Goal: Check status: Check status

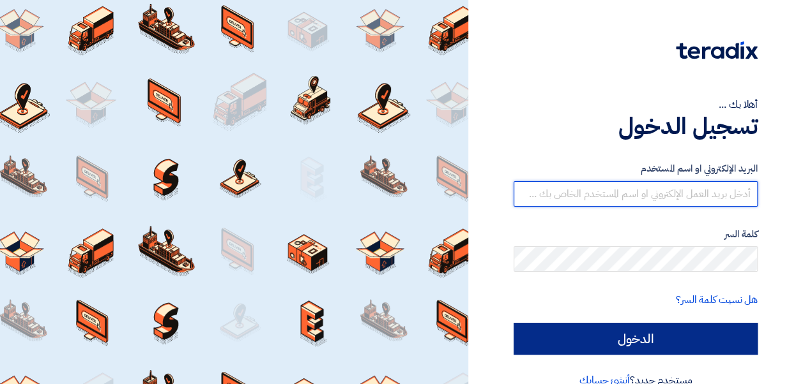
type input "amr.nada@leapeg.com"
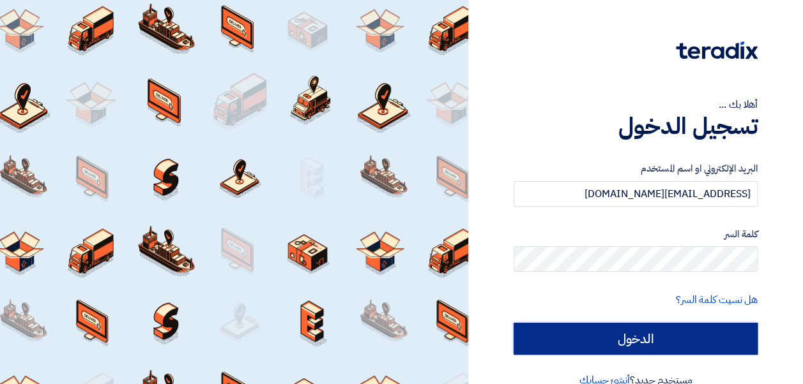
click at [609, 336] on input "الدخول" at bounding box center [635, 339] width 244 height 32
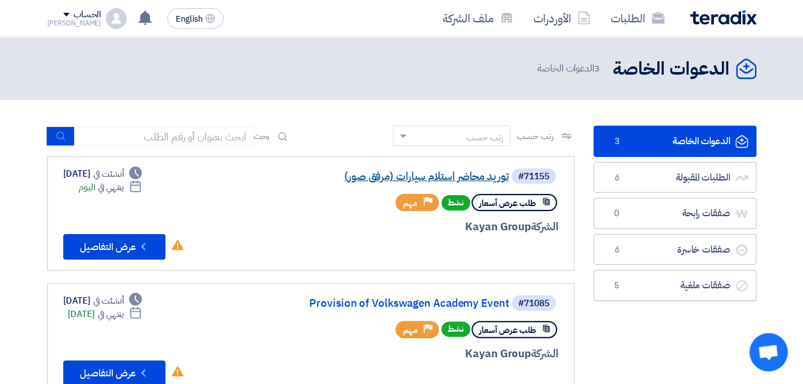
click at [439, 178] on link "توريد محاضر استلام سيارات (مرفق صور)" at bounding box center [381, 176] width 255 height 11
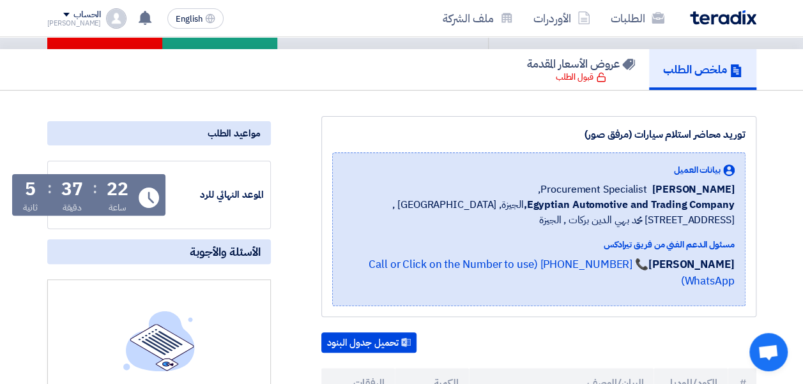
scroll to position [255, 0]
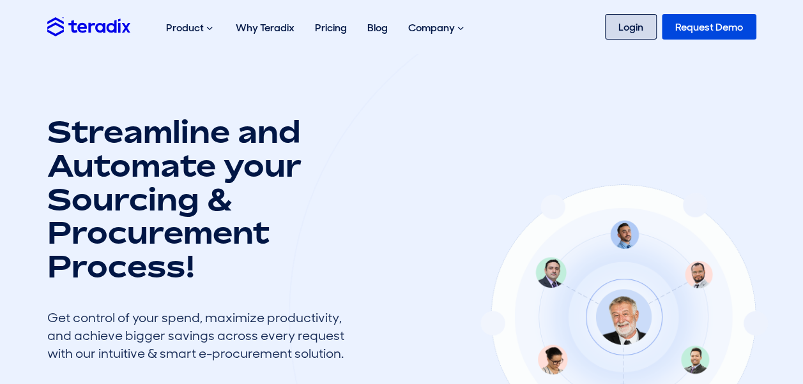
click at [613, 24] on link "Login" at bounding box center [631, 27] width 52 height 26
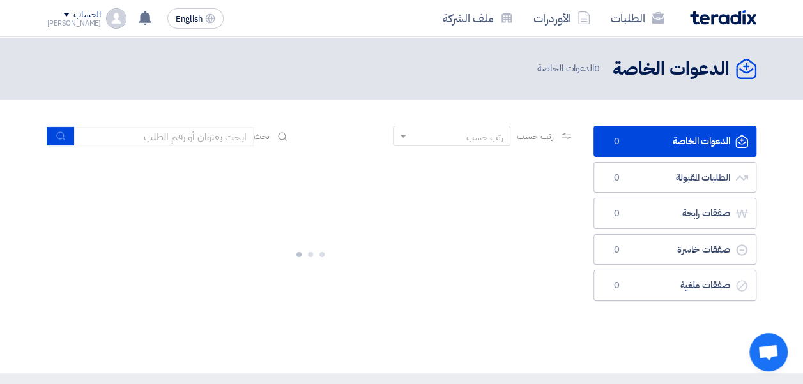
click at [52, 17] on div "الحساب" at bounding box center [74, 15] width 54 height 11
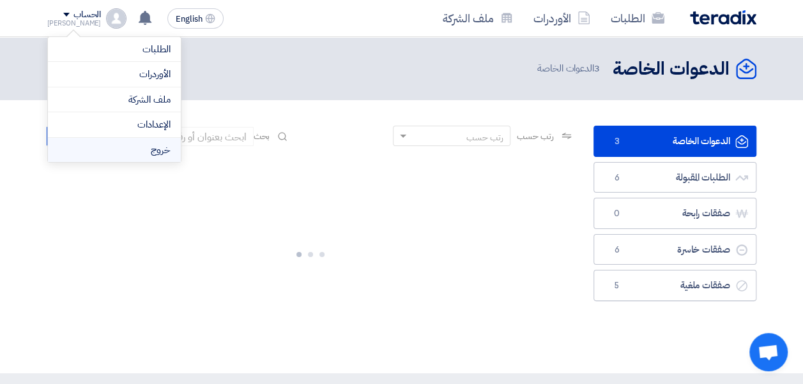
click at [139, 143] on li "خروج" at bounding box center [114, 150] width 133 height 25
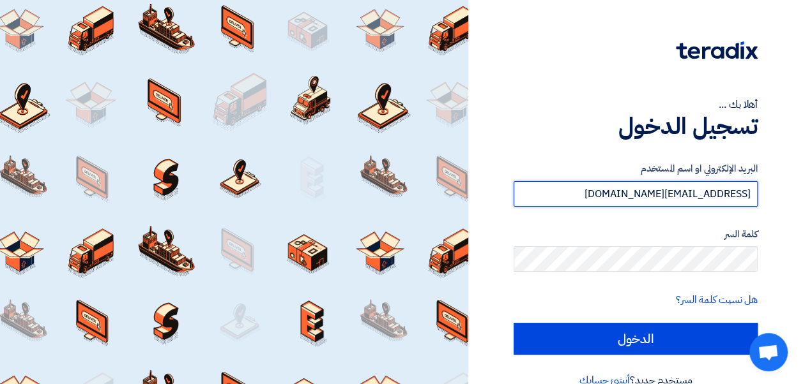
click at [586, 193] on input "amr.nada@leapeg.com" at bounding box center [635, 194] width 244 height 26
type input "osama.abdelaziz@leapeg.com"
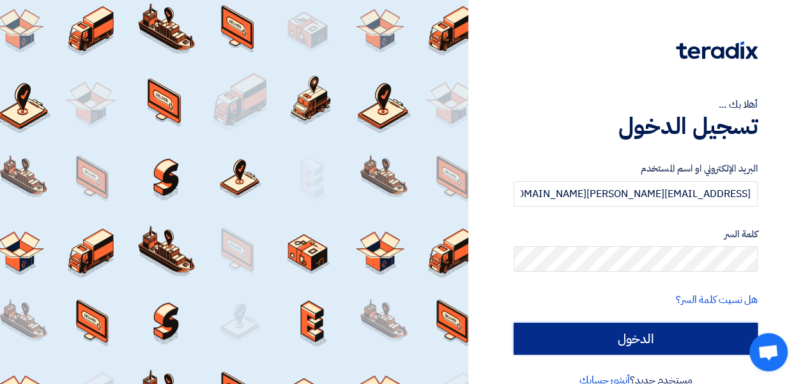
click at [614, 345] on input "الدخول" at bounding box center [635, 339] width 244 height 32
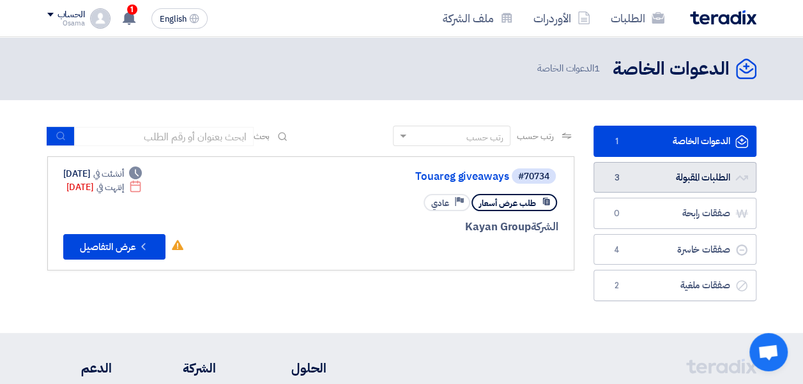
click at [707, 179] on link "الطلبات المقبولة الطلبات المقبولة 3" at bounding box center [674, 177] width 163 height 31
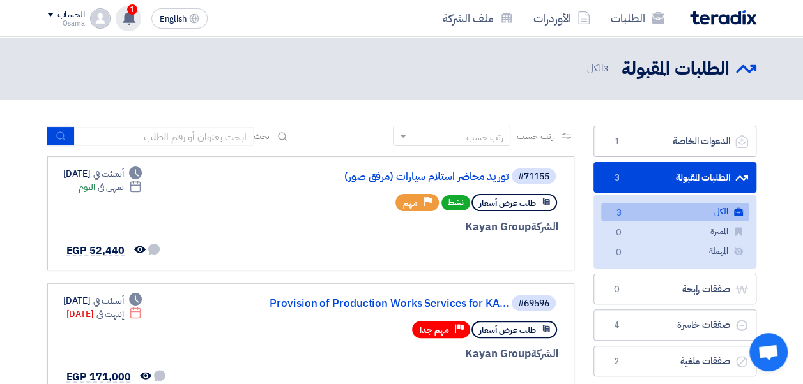
click at [128, 22] on use at bounding box center [129, 18] width 13 height 14
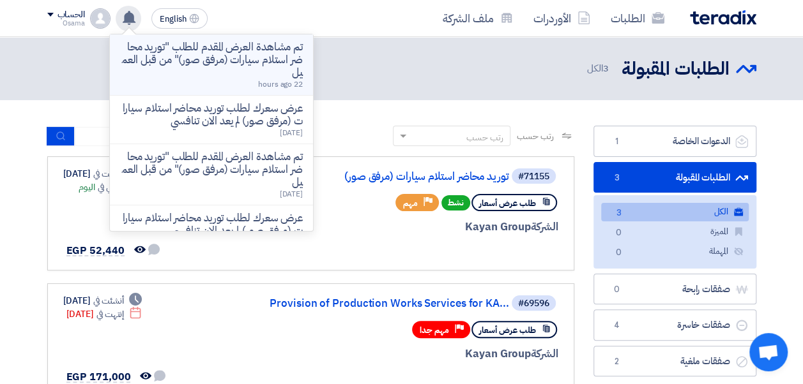
click at [232, 68] on p "تم مشاهدة العرض المقدم للطلب "توريد محاضر استلام سيارات (مرفق صور)" من قبل العم…" at bounding box center [211, 60] width 183 height 38
